Goal: Register for event/course

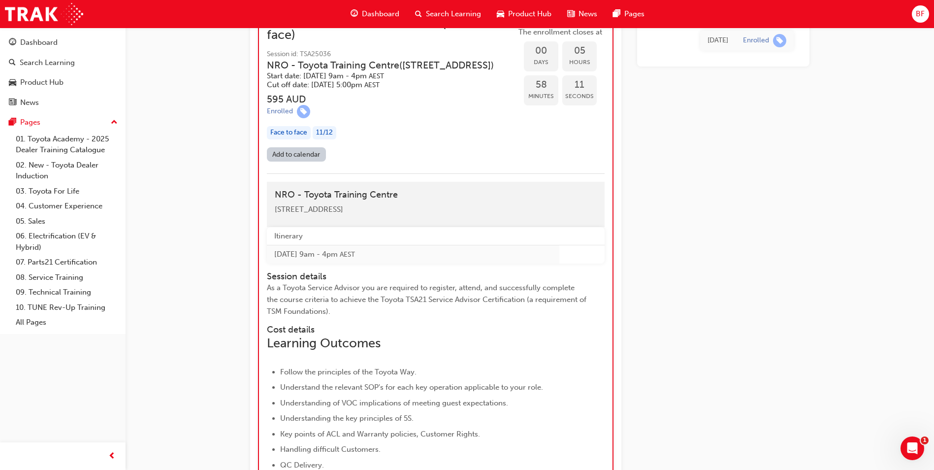
click at [176, 95] on div "TSA21 Service Advisor Course ( face to face) Instructor led Stream: Service Adv…" at bounding box center [467, 314] width 934 height 2337
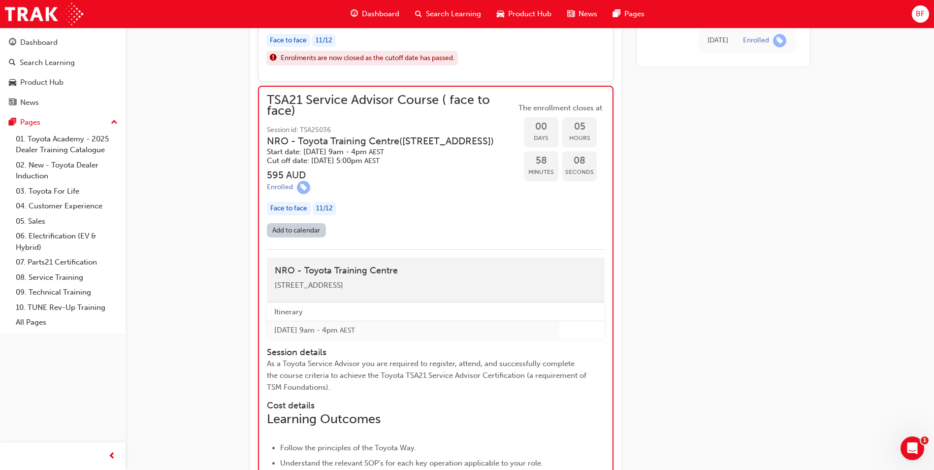
scroll to position [756, 0]
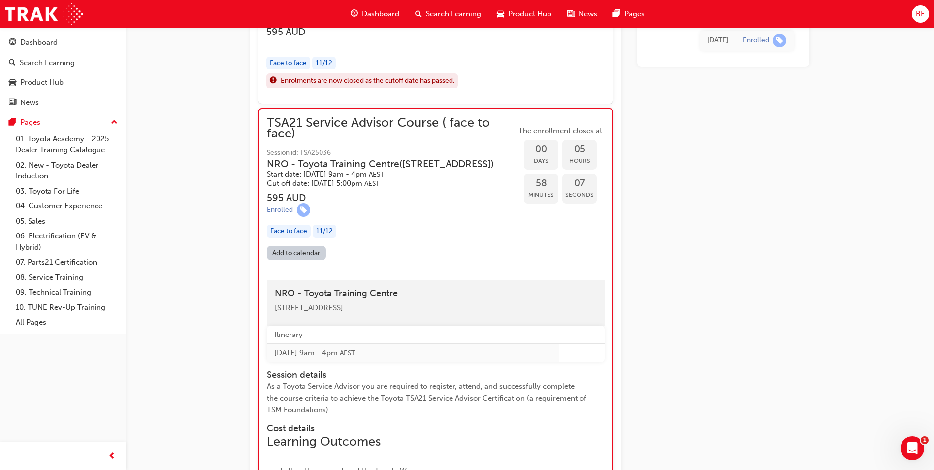
click at [399, 236] on div "Face to face 11 / 12" at bounding box center [391, 230] width 249 height 13
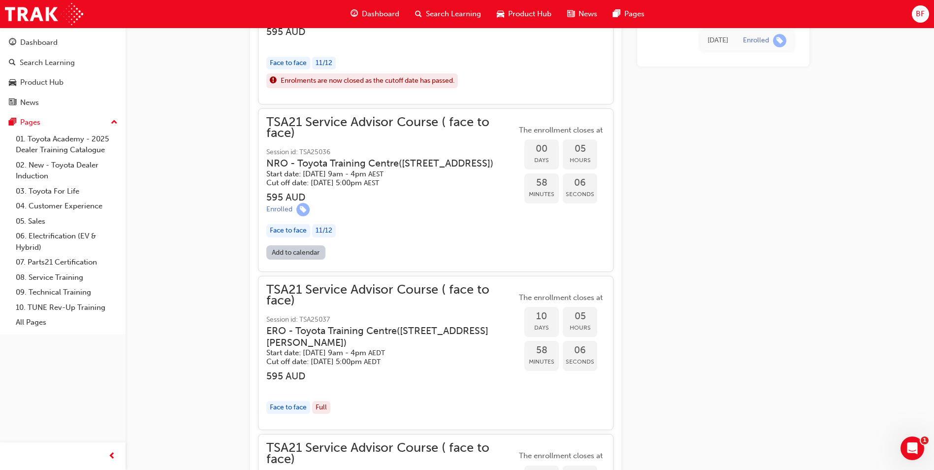
click at [399, 236] on div "Face to face 11 / 12" at bounding box center [391, 230] width 250 height 13
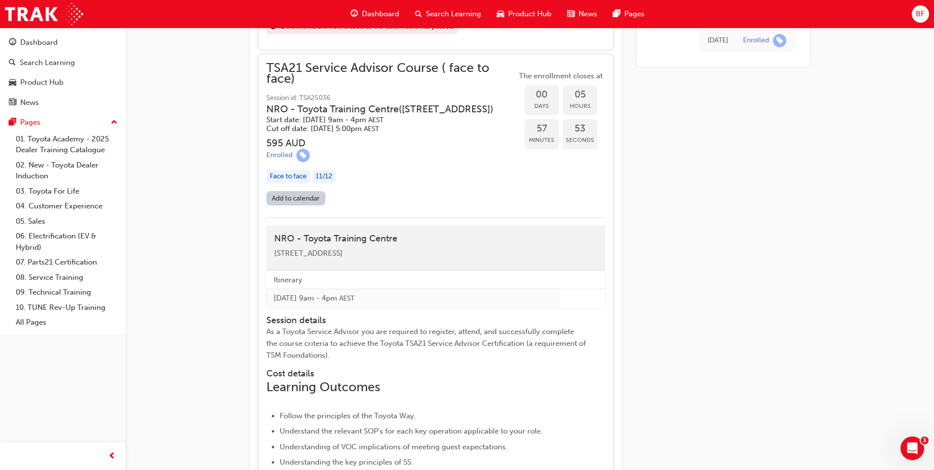
scroll to position [805, 0]
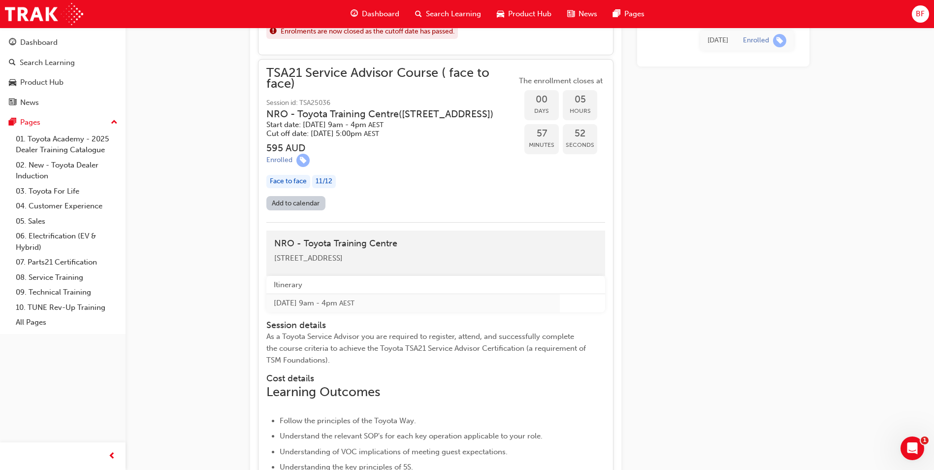
click at [285, 182] on div "Face to face" at bounding box center [288, 181] width 44 height 13
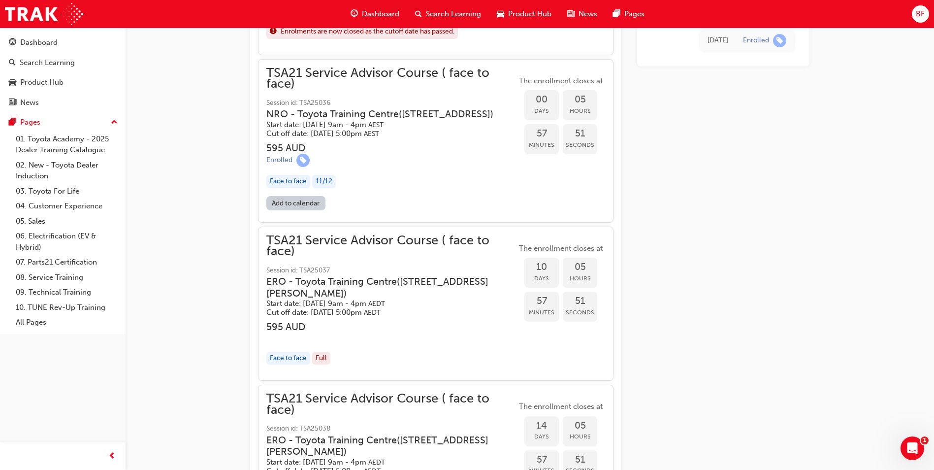
click at [285, 182] on div "Face to face" at bounding box center [288, 181] width 44 height 13
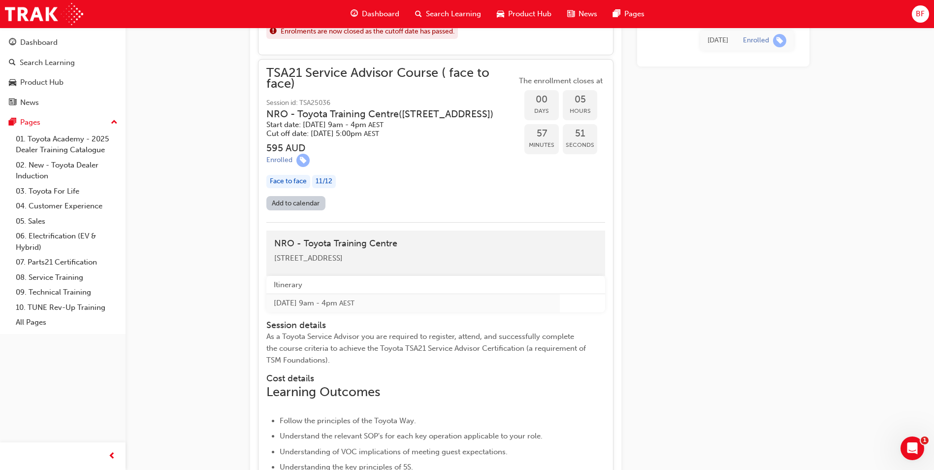
click at [317, 180] on div "11 / 12" at bounding box center [324, 181] width 24 height 13
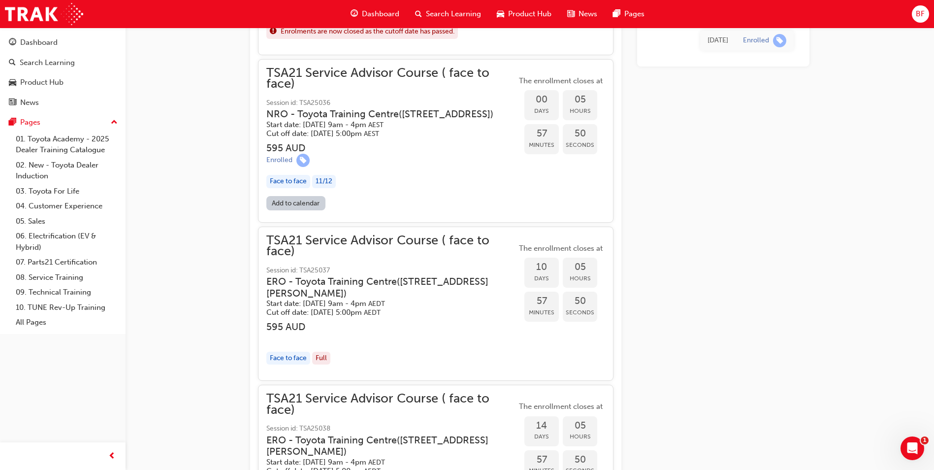
click at [317, 180] on div "11 / 12" at bounding box center [324, 181] width 24 height 13
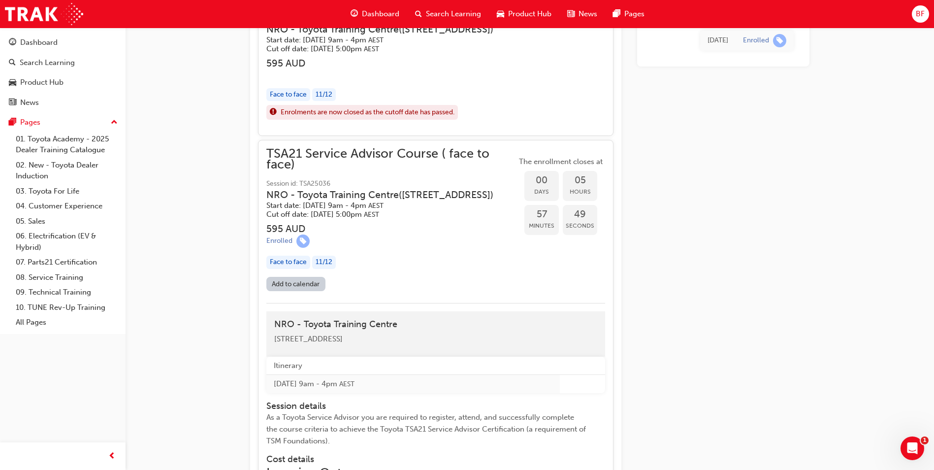
scroll to position [706, 0]
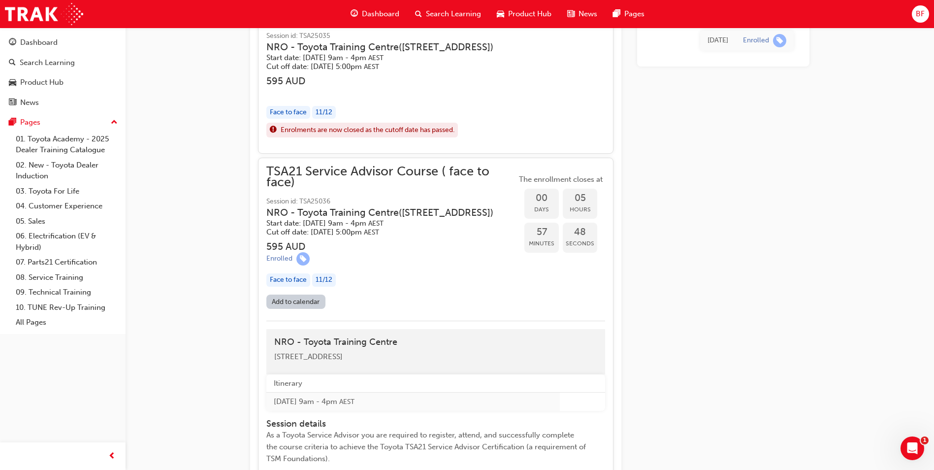
click at [390, 168] on span "TSA21 Service Advisor Course ( face to face)" at bounding box center [391, 177] width 250 height 22
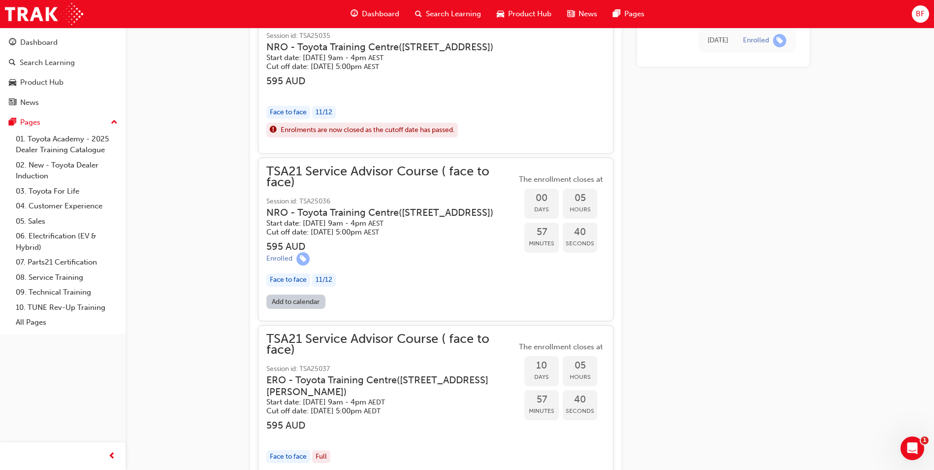
click at [301, 253] on span "learningRecordVerb_ENROLL-icon" at bounding box center [302, 258] width 13 height 13
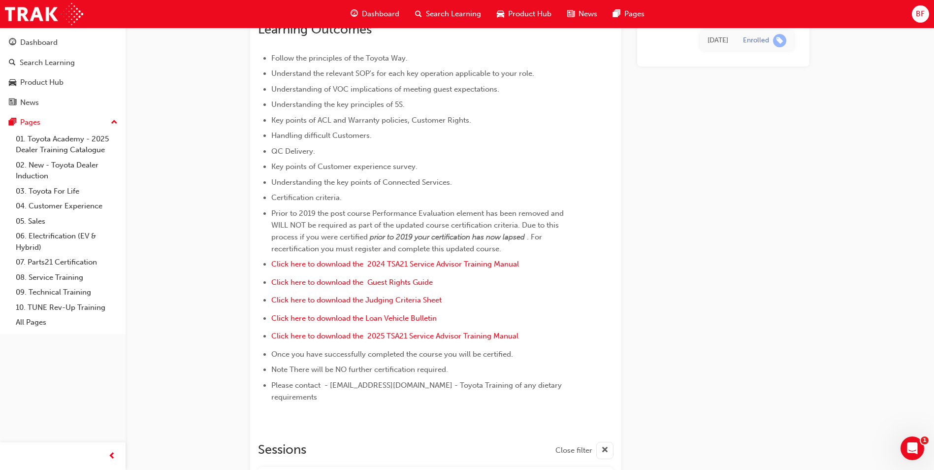
scroll to position [0, 0]
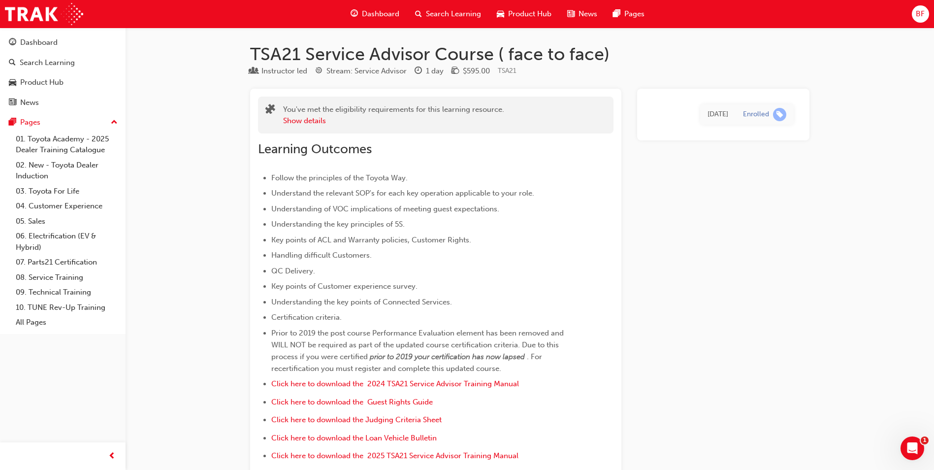
click at [275, 72] on div "Instructor led" at bounding box center [284, 70] width 46 height 11
click at [303, 121] on button "Show details" at bounding box center [304, 120] width 43 height 11
